Goal: Use online tool/utility: Utilize a website feature to perform a specific function

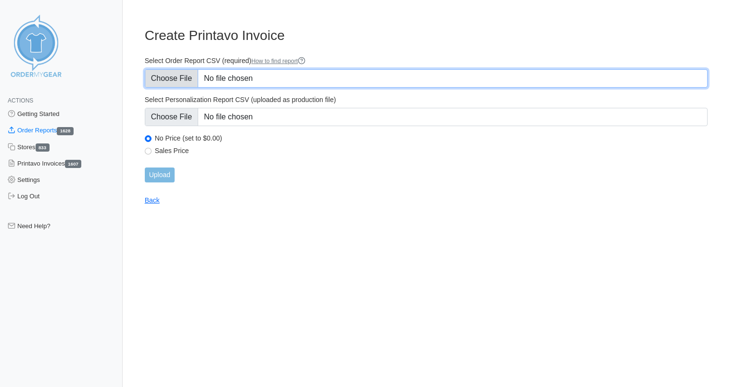
click at [258, 74] on input "Select Order Report CSV (required) How to find report" at bounding box center [426, 78] width 562 height 18
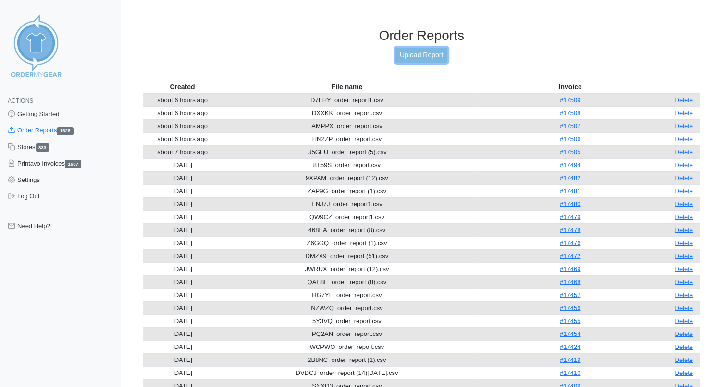
click at [423, 55] on link "Upload Report" at bounding box center [422, 55] width 52 height 15
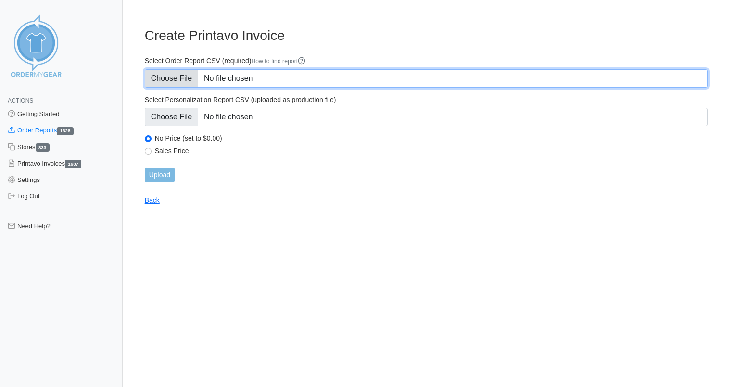
click at [244, 78] on input "Select Order Report CSV (required) How to find report" at bounding box center [426, 78] width 562 height 18
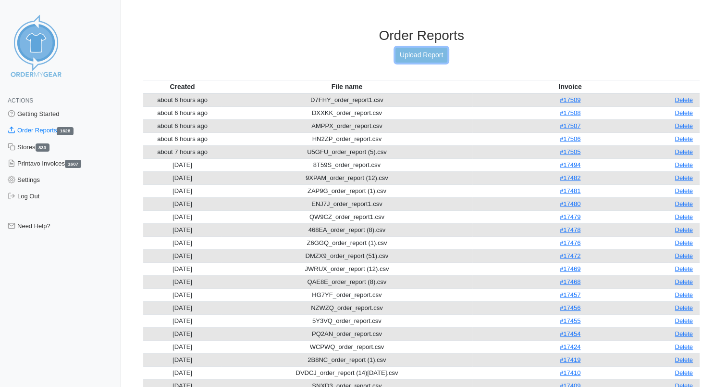
click at [434, 52] on link "Upload Report" at bounding box center [422, 55] width 52 height 15
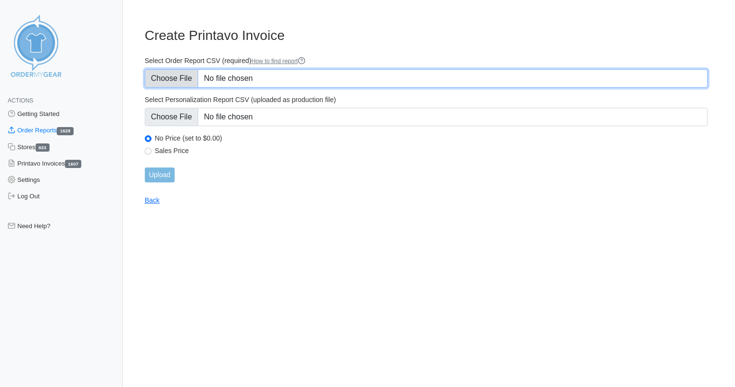
click at [270, 76] on input "Select Order Report CSV (required) How to find report" at bounding box center [426, 78] width 562 height 18
type input "C:\fakepath\U5GFU_order_report (6).csv"
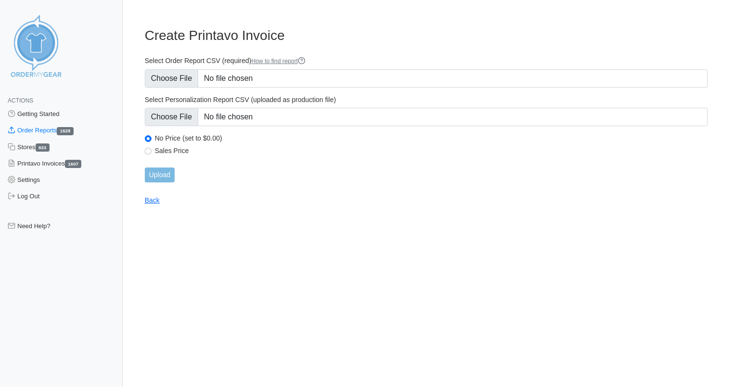
click at [181, 148] on label "Sales Price" at bounding box center [431, 150] width 552 height 9
click at [151, 148] on input "Sales Price" at bounding box center [148, 151] width 7 height 7
radio input "true"
click at [165, 177] on input "Upload" at bounding box center [160, 174] width 30 height 15
